Goal: Check status: Check status

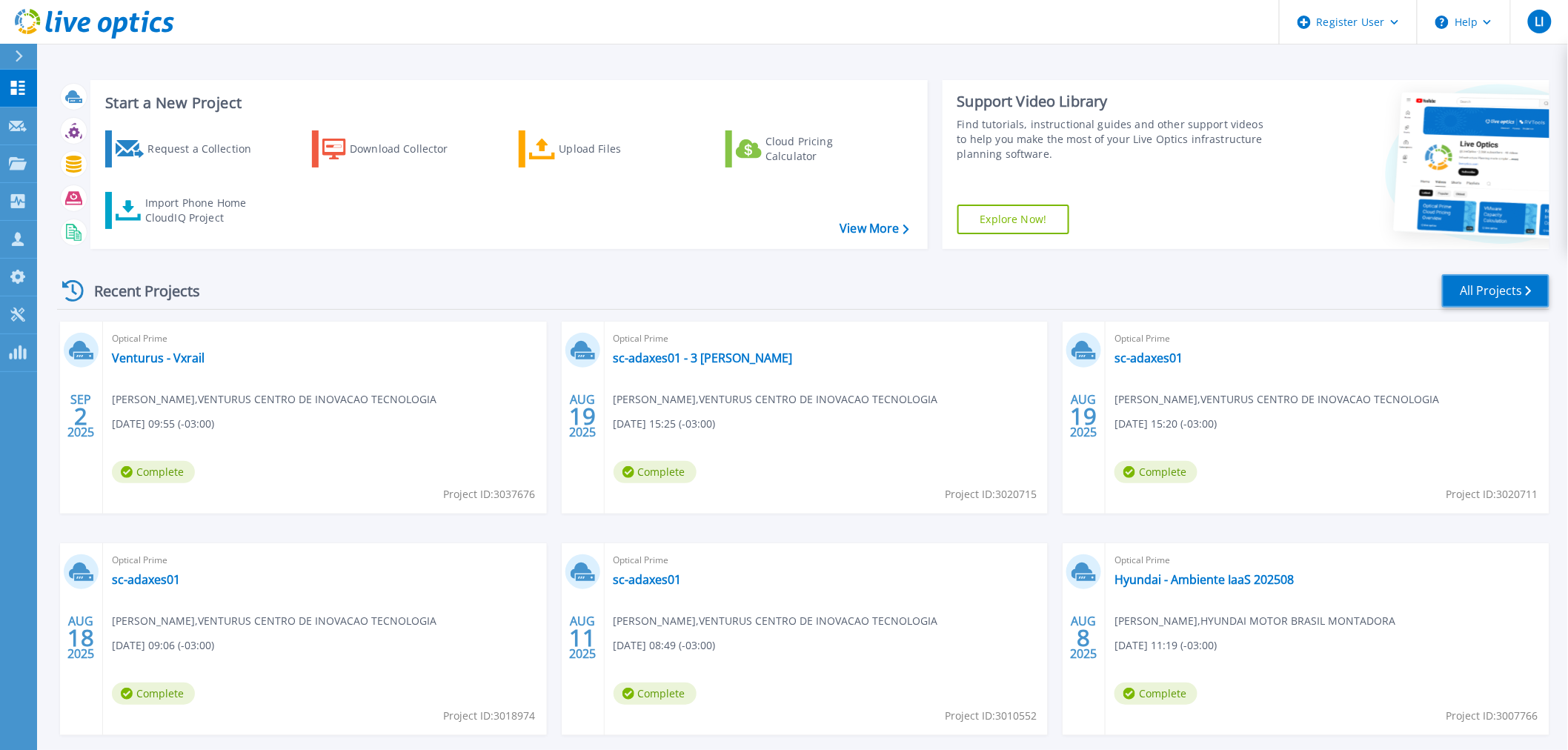
click at [1493, 290] on link "All Projects" at bounding box center [1495, 290] width 108 height 33
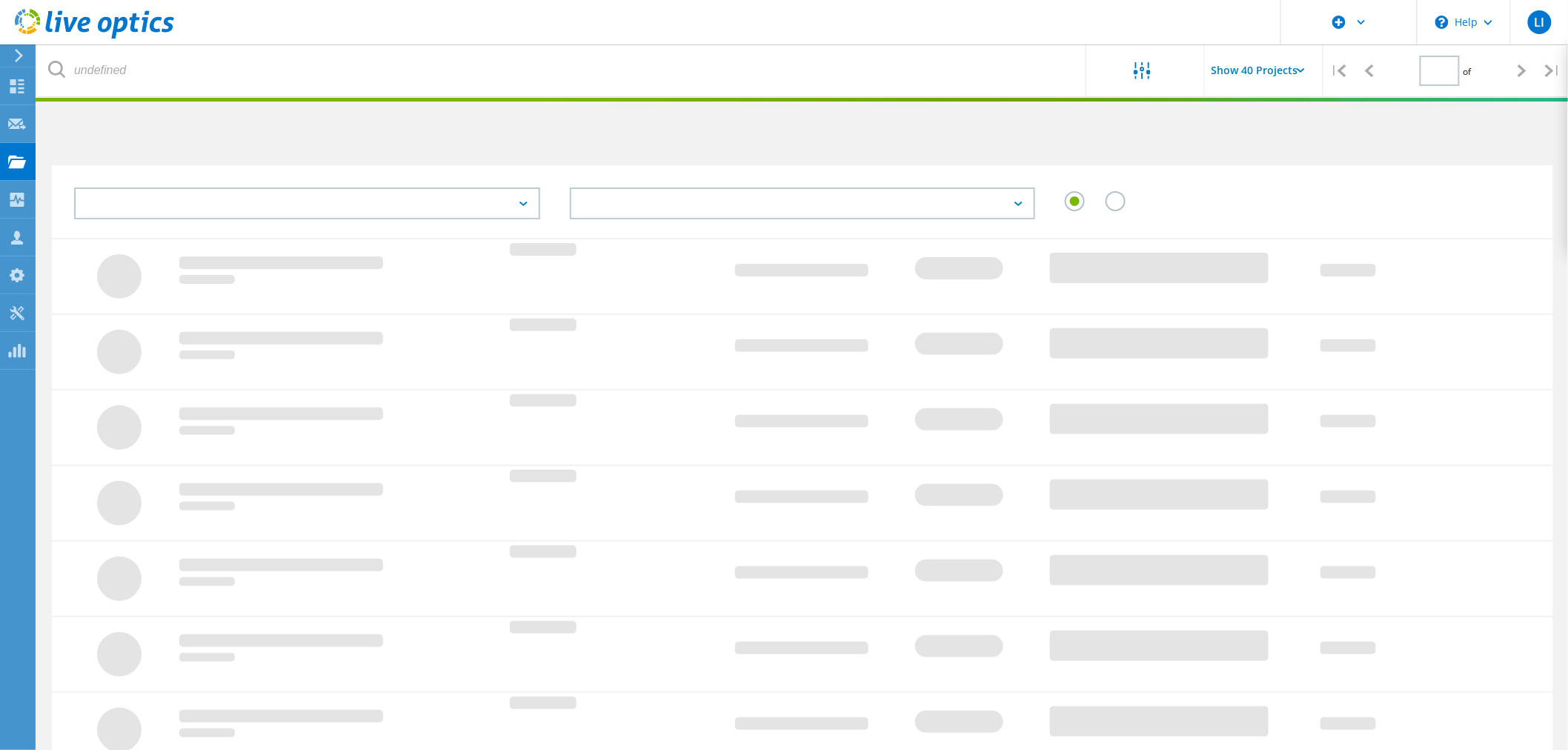
type input "1"
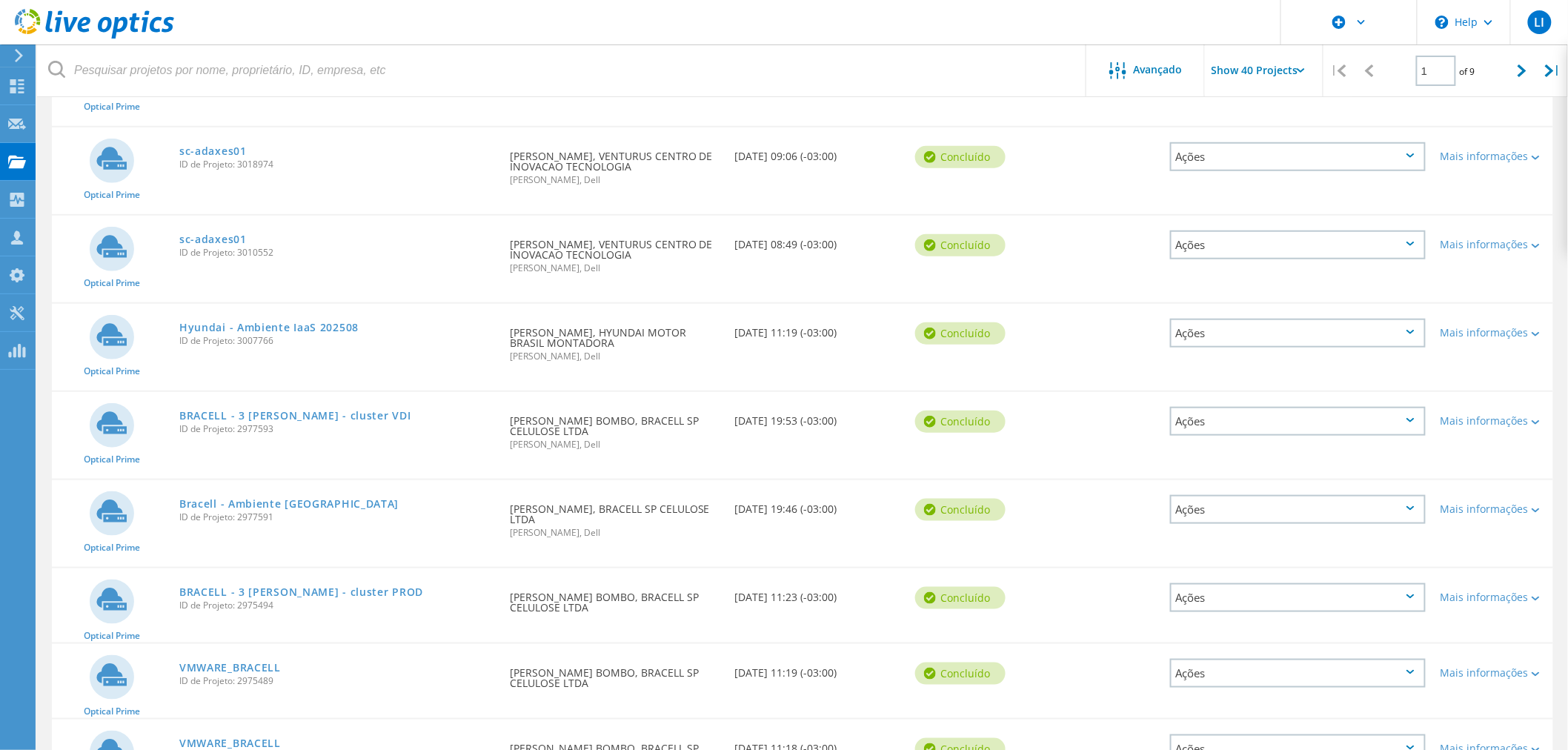
scroll to position [411, 0]
click at [247, 600] on span "ID de Projeto: 2975494" at bounding box center [337, 604] width 316 height 9
copy span "2975494"
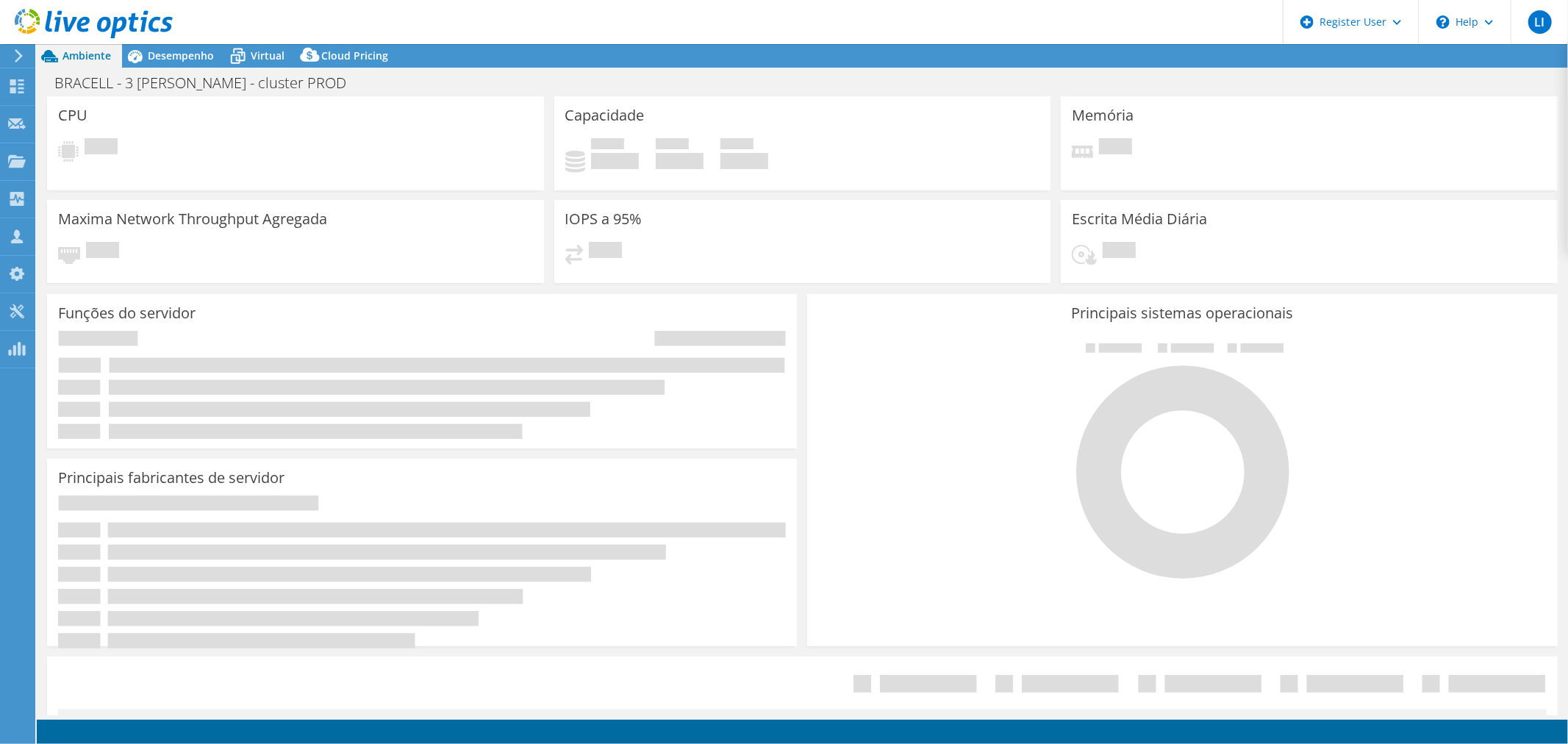
select select "USD"
select select "SouthAmerica"
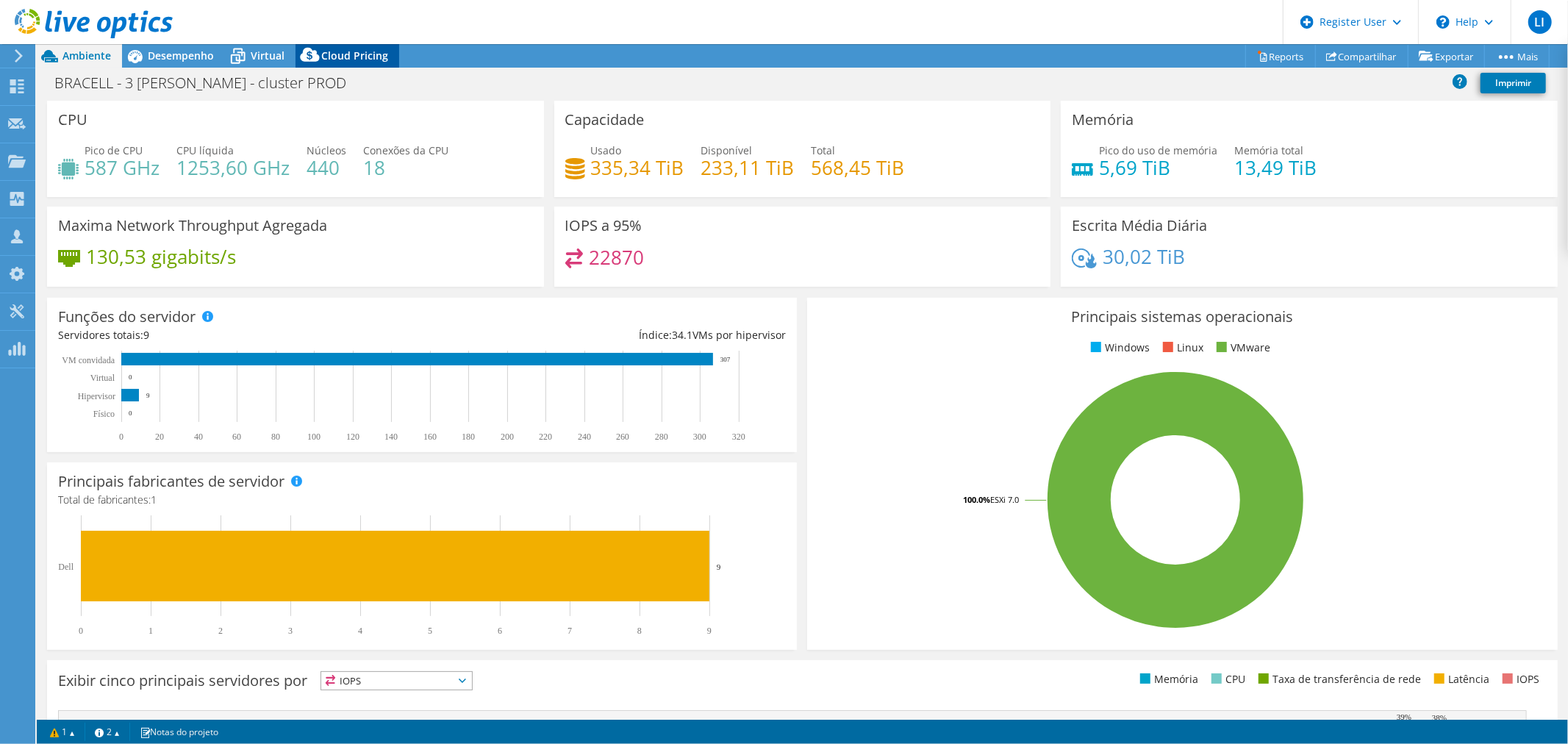
click at [337, 55] on span "Cloud Pricing" at bounding box center [355, 55] width 67 height 14
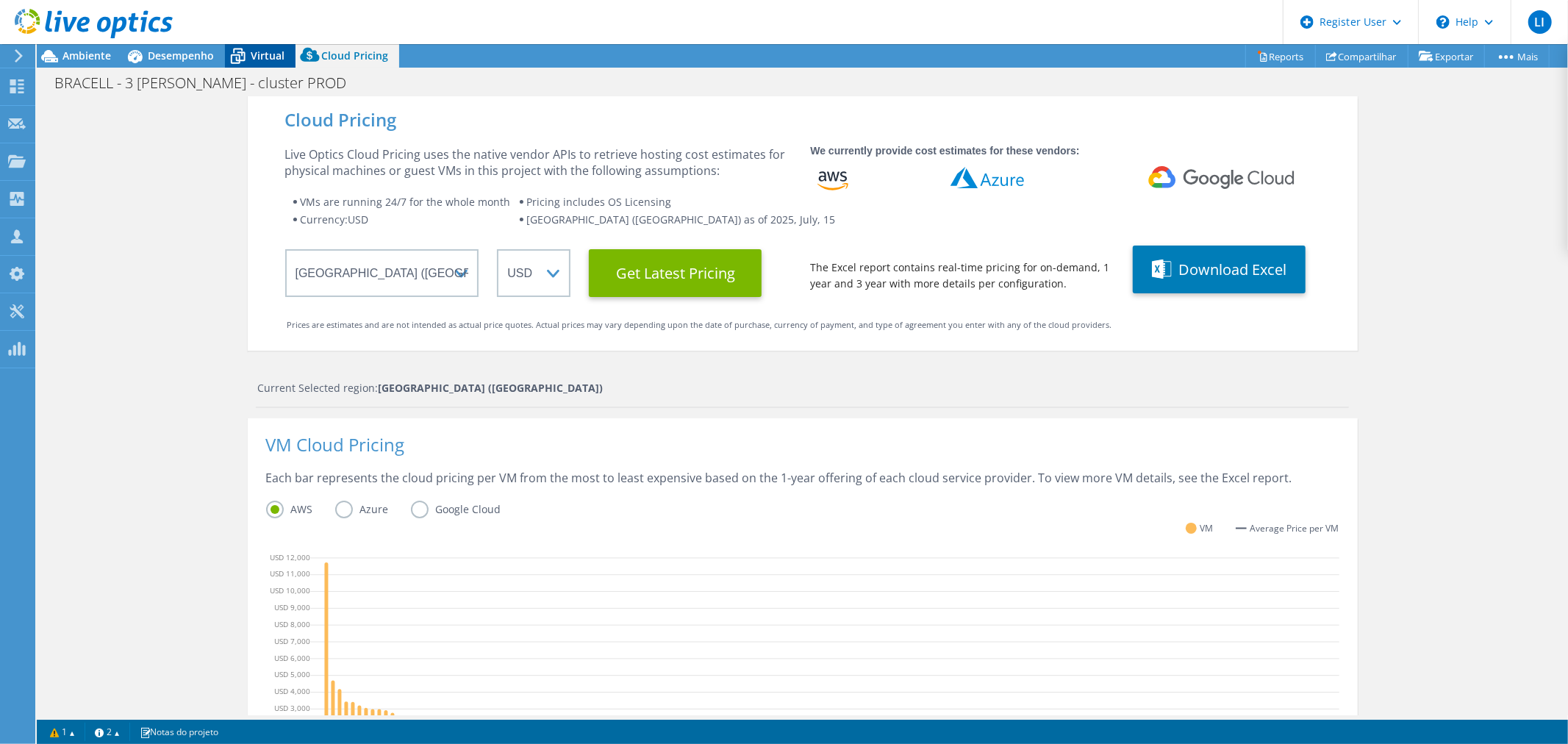
click at [250, 56] on icon at bounding box center [238, 56] width 26 height 26
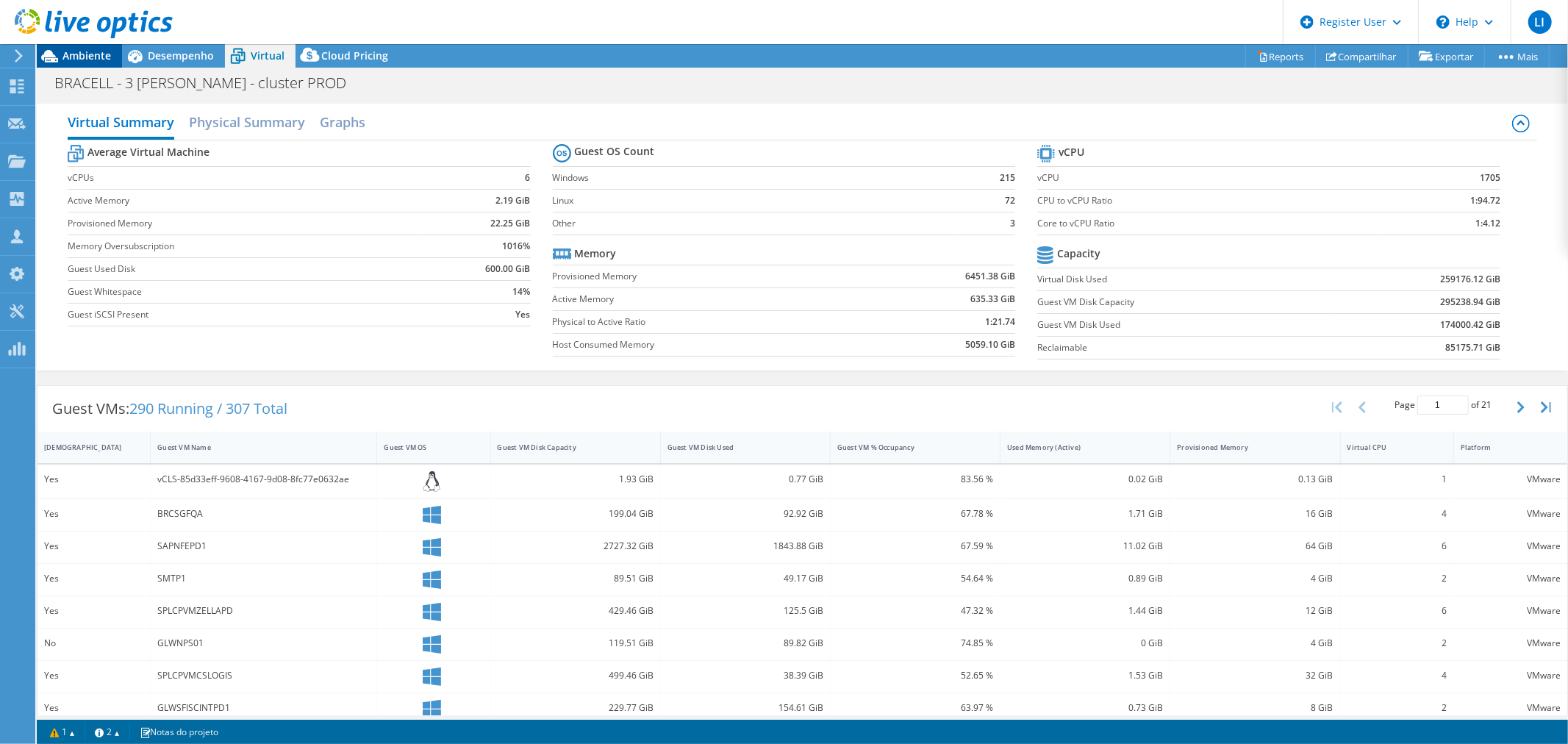
click at [90, 53] on span "Ambiente" at bounding box center [87, 55] width 49 height 14
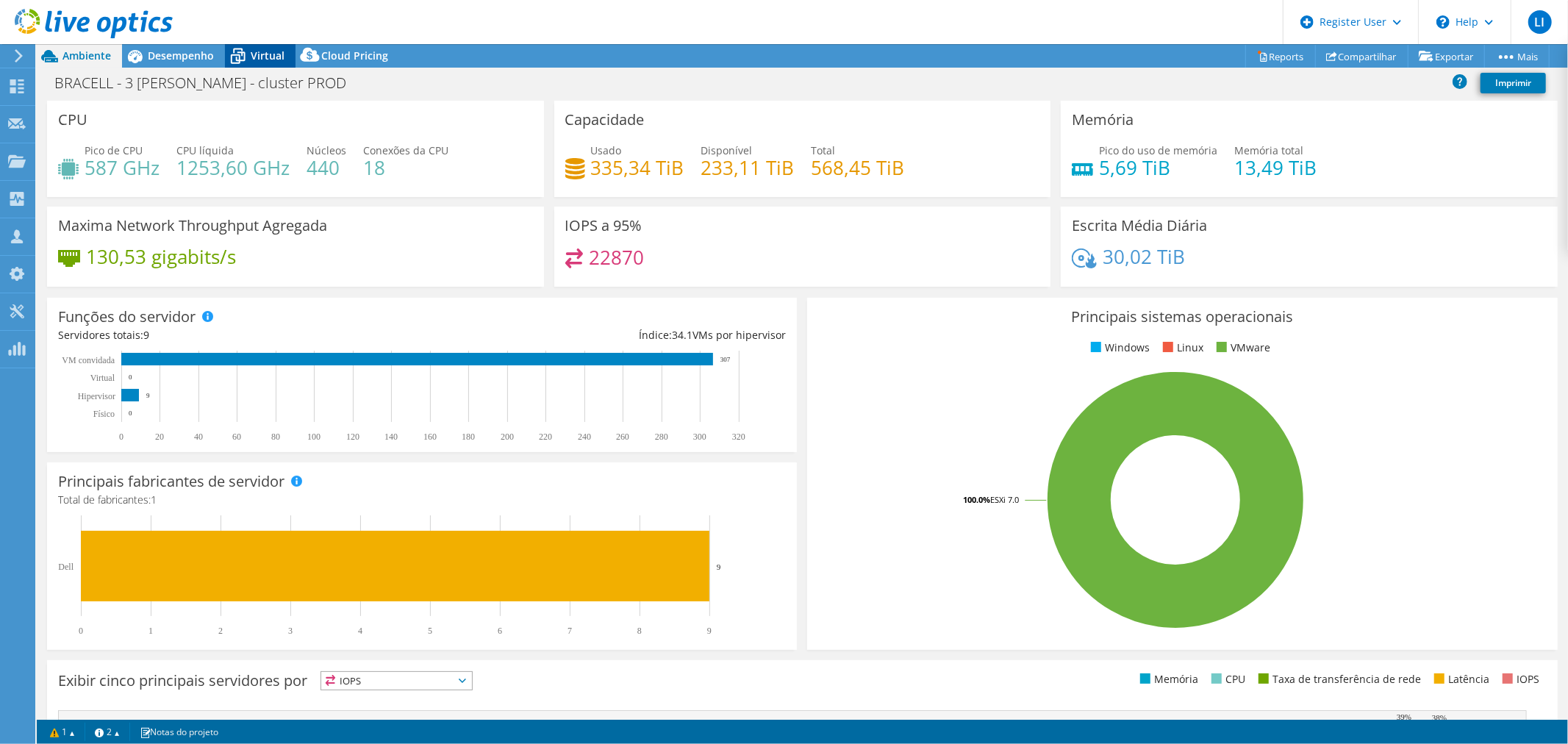
click at [251, 56] on span "Virtual" at bounding box center [268, 55] width 34 height 14
